Goal: Book appointment/travel/reservation

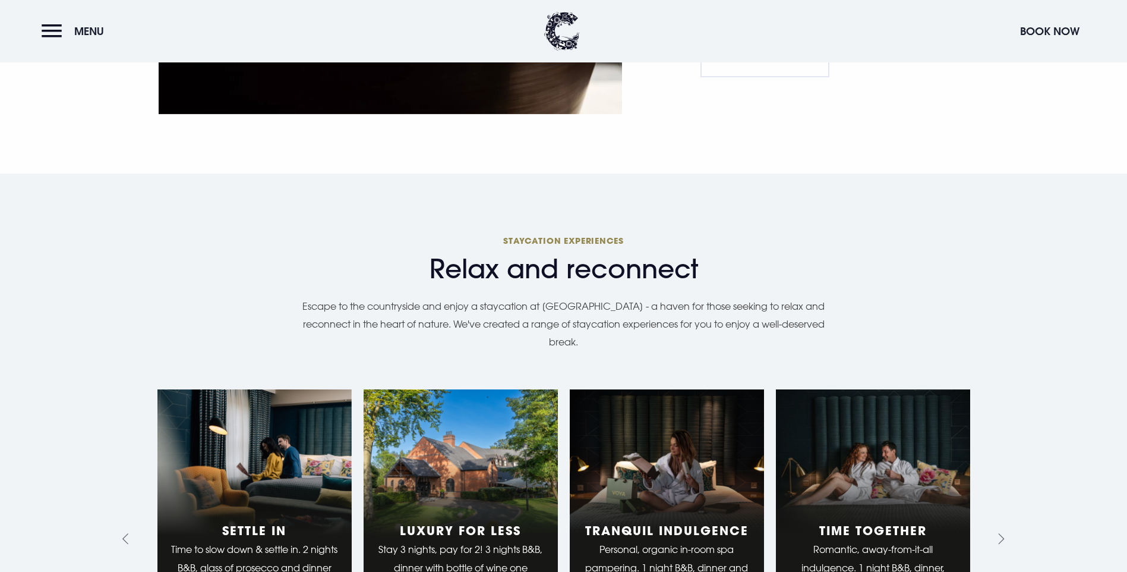
scroll to position [1426, 0]
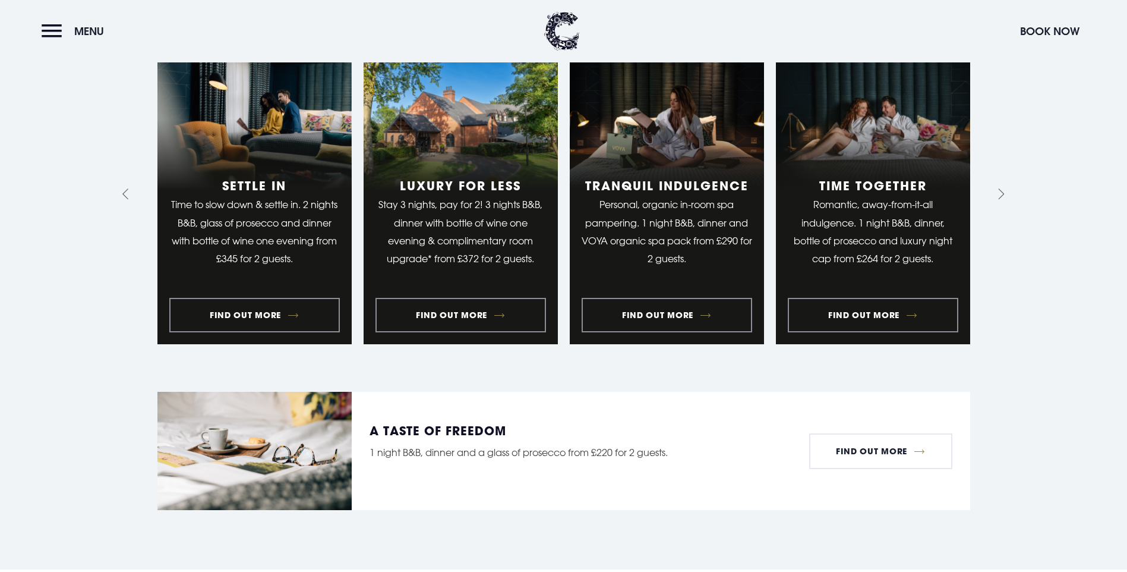
click at [42, 33] on button "Menu" at bounding box center [76, 31] width 68 height 26
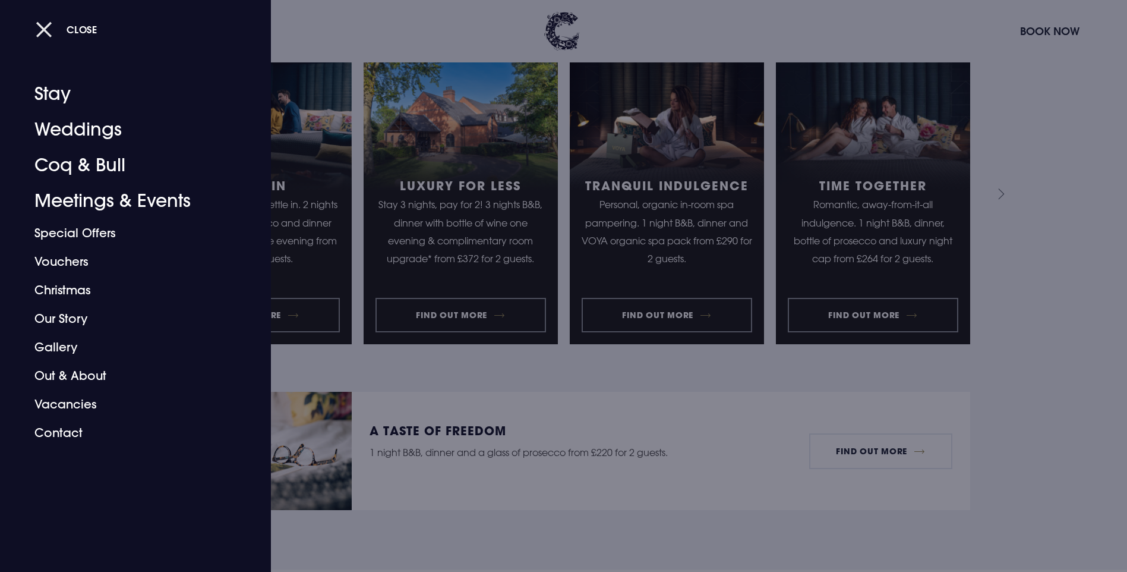
click at [51, 33] on button "Close" at bounding box center [67, 29] width 62 height 24
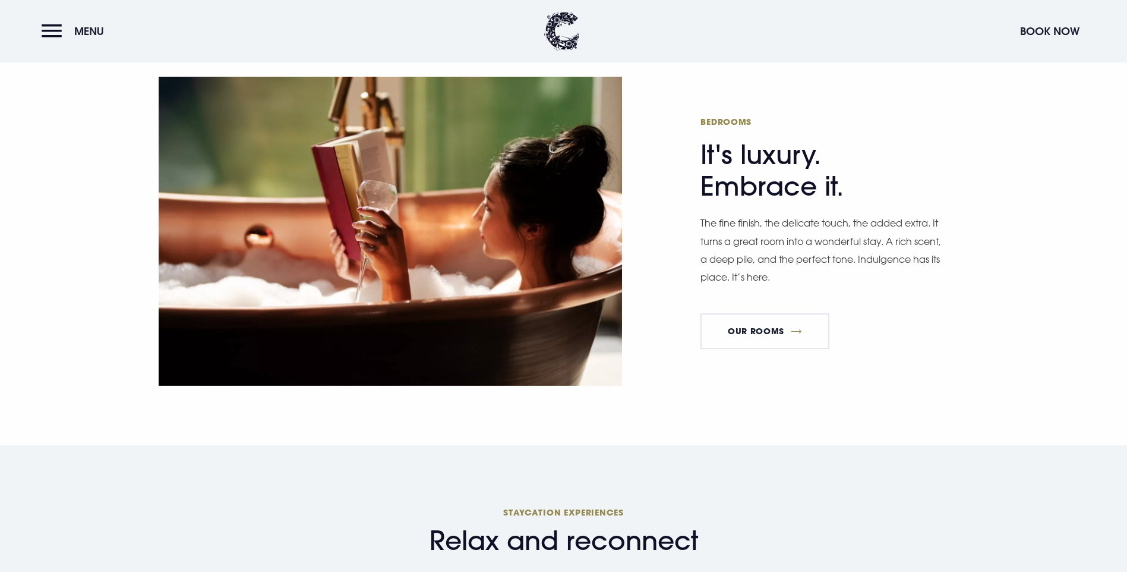
scroll to position [0, 0]
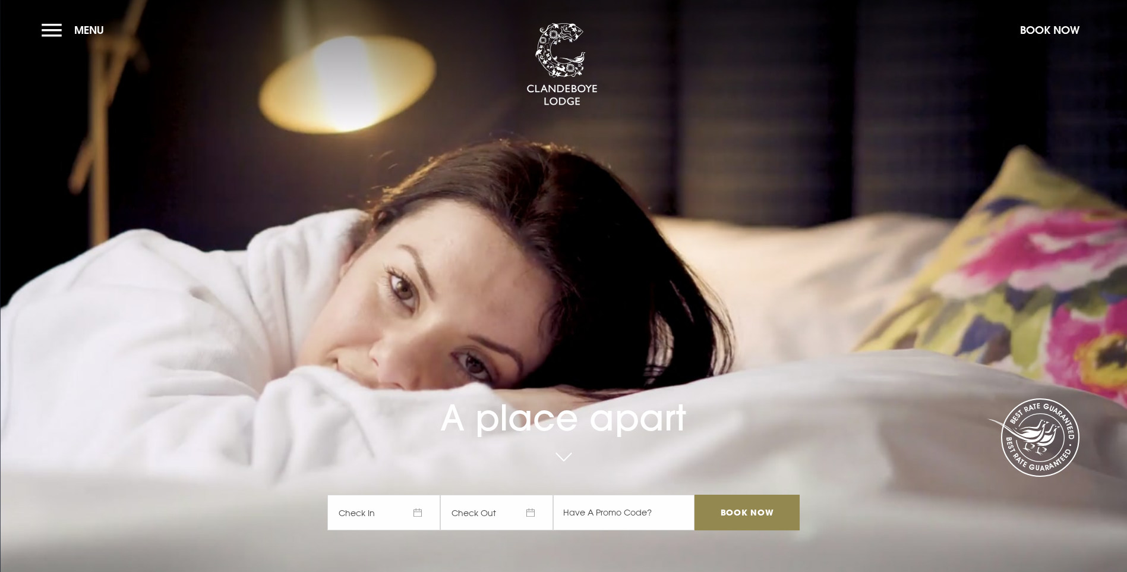
drag, startPoint x: 1004, startPoint y: 436, endPoint x: 694, endPoint y: 9, distance: 527.6
click at [1059, 24] on button "Book Now" at bounding box center [1050, 30] width 71 height 26
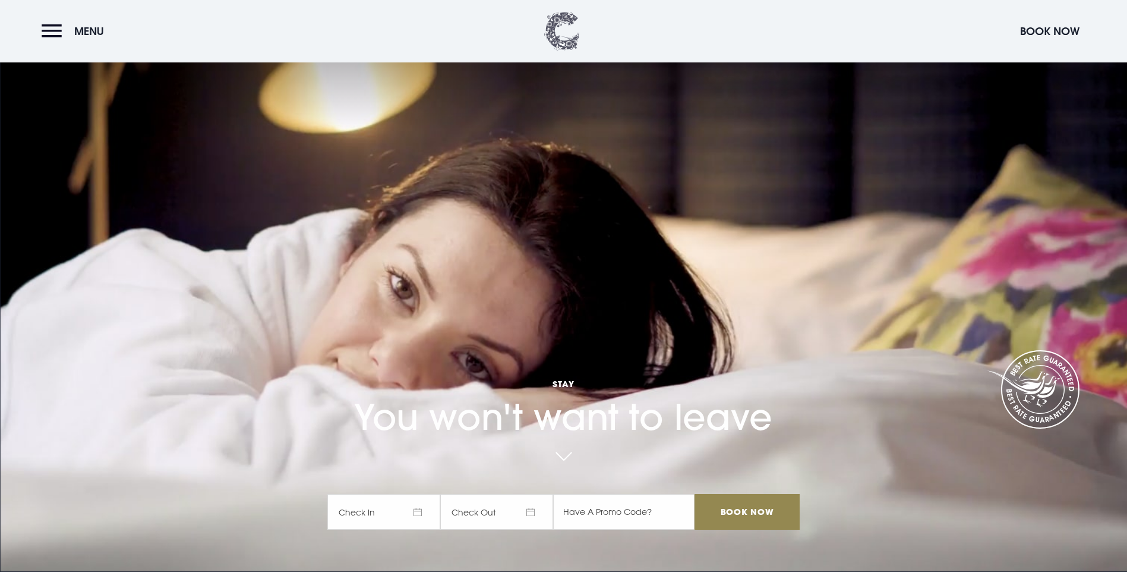
click at [550, 29] on img at bounding box center [562, 31] width 36 height 39
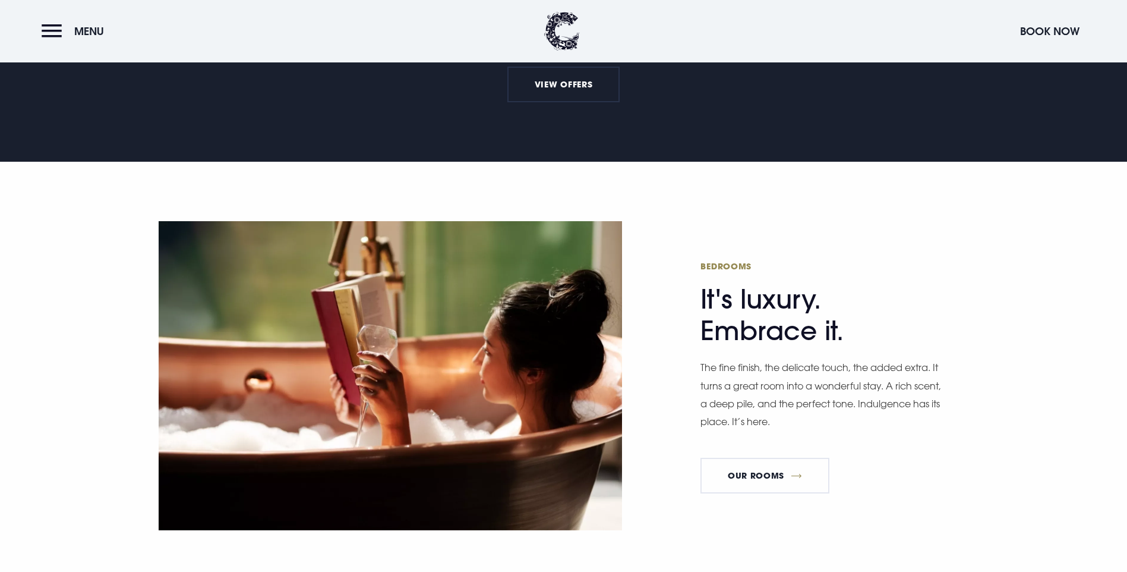
scroll to position [416, 0]
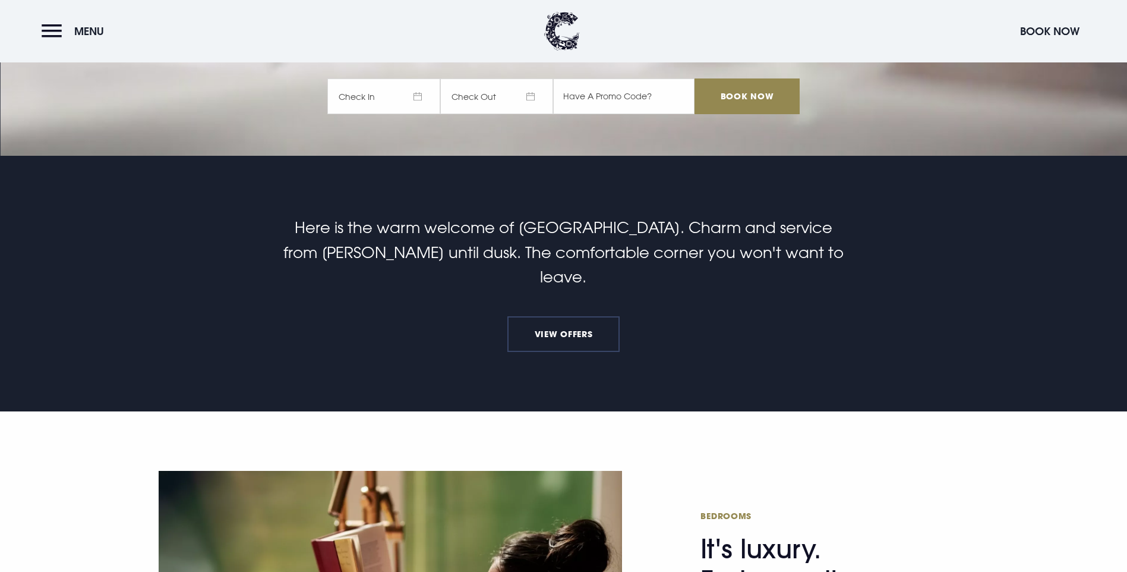
click at [562, 316] on link "View Offers" at bounding box center [564, 334] width 112 height 36
